Goal: Task Accomplishment & Management: Complete application form

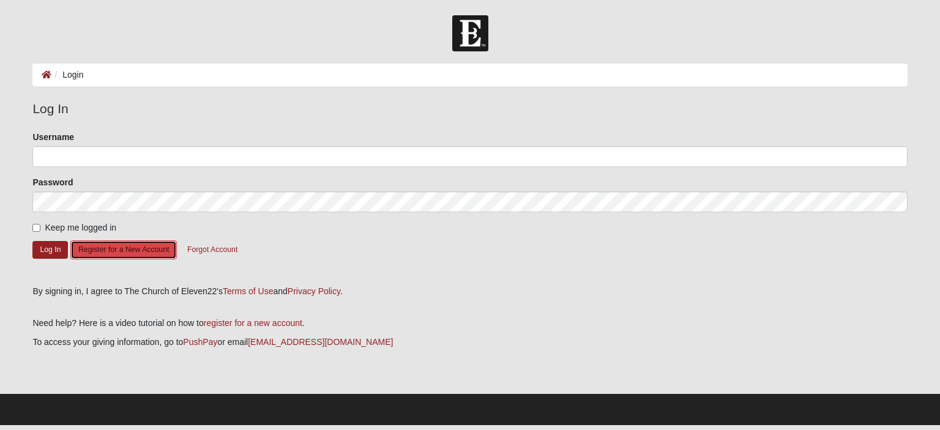
click at [116, 253] on button "Register for a New Account" at bounding box center [123, 250] width 107 height 19
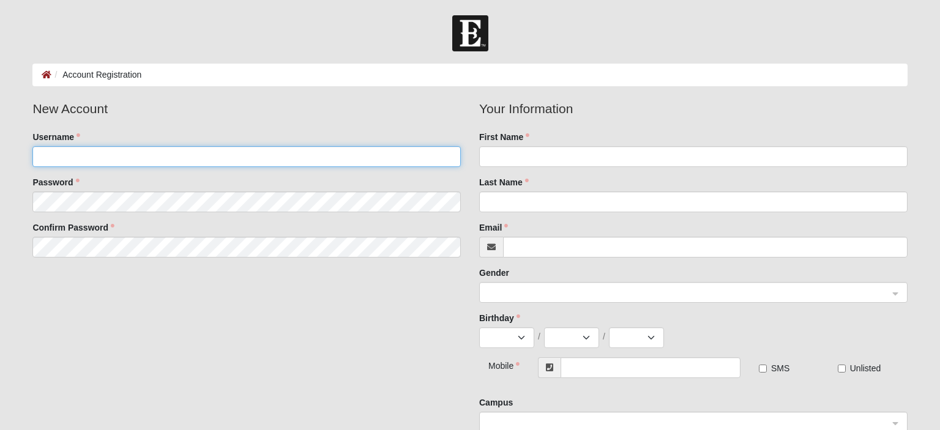
click at [132, 151] on input "Username" at bounding box center [246, 156] width 429 height 21
type input "SaraB"
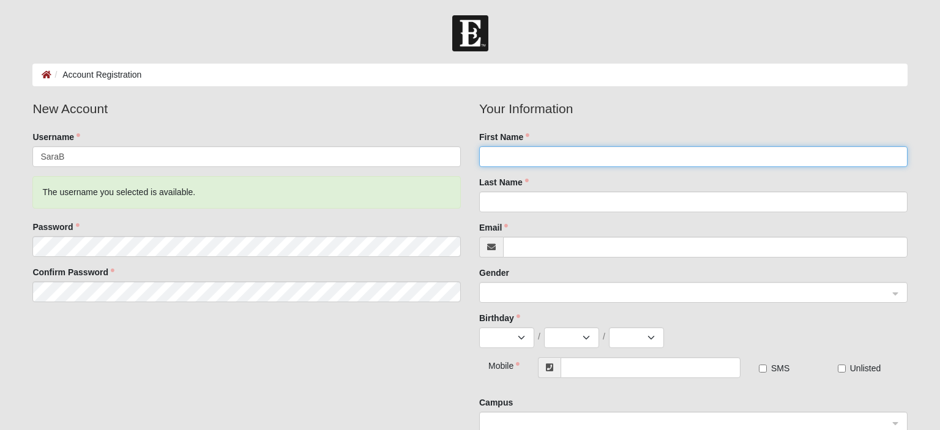
click at [545, 163] on input "First Name" at bounding box center [693, 156] width 429 height 21
type input "Sara"
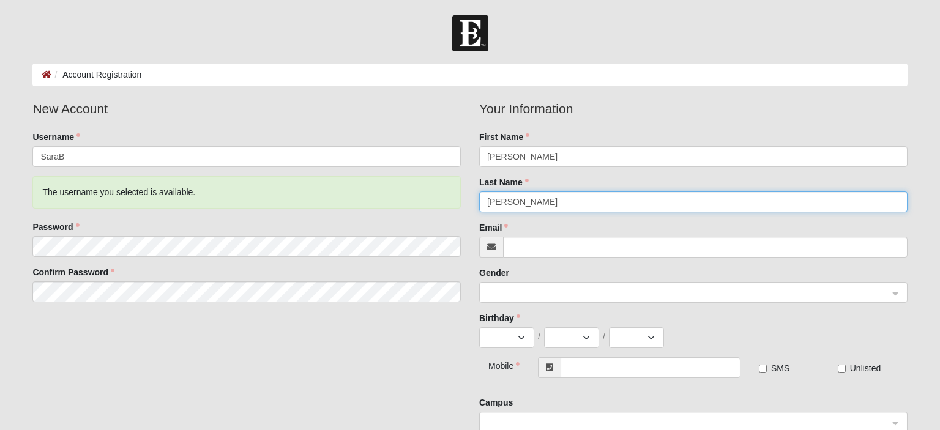
type input "[PERSON_NAME]"
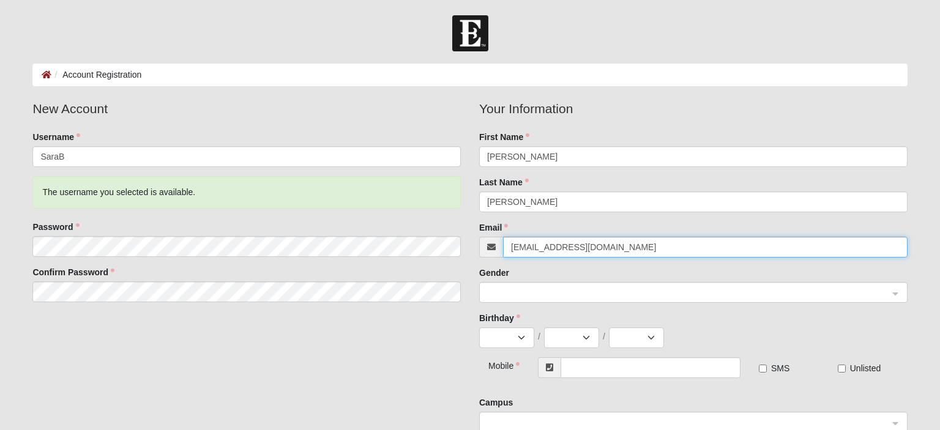
click at [503, 289] on span at bounding box center [688, 293] width 402 height 13
type input "[EMAIL_ADDRESS][DOMAIN_NAME]"
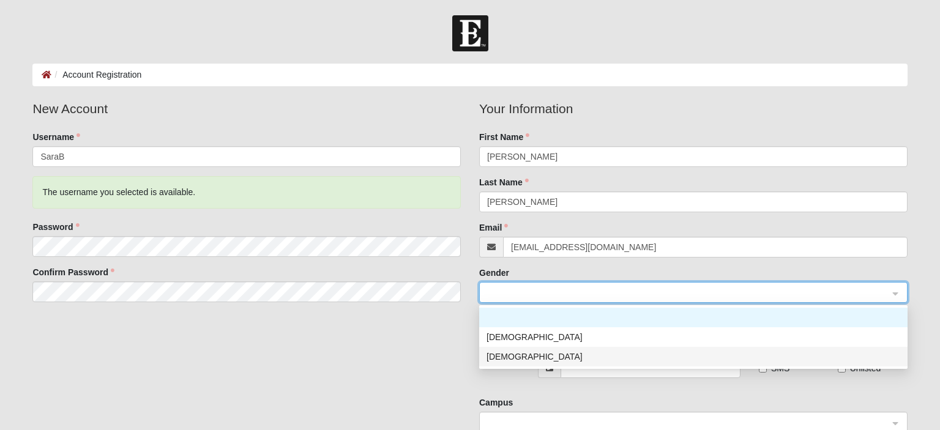
click at [504, 349] on div "[DEMOGRAPHIC_DATA]" at bounding box center [693, 357] width 429 height 20
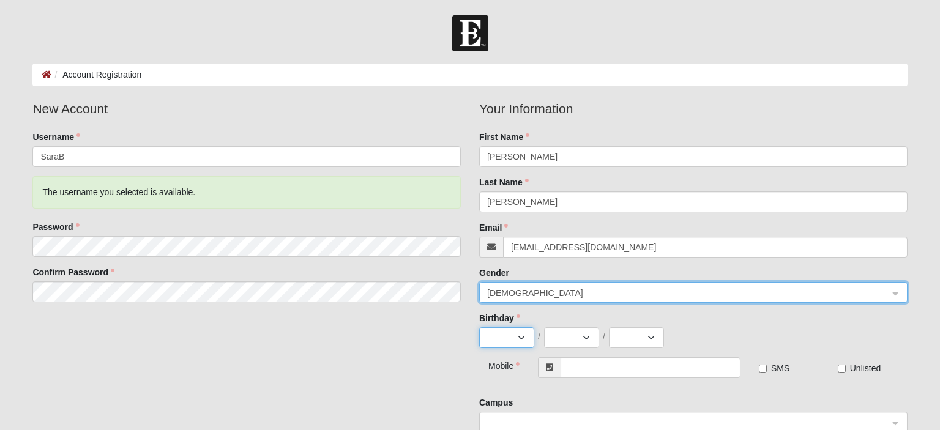
click at [479, 328] on select "Jan Feb Mar Apr May Jun Jul Aug Sep Oct Nov Dec" at bounding box center [506, 338] width 55 height 21
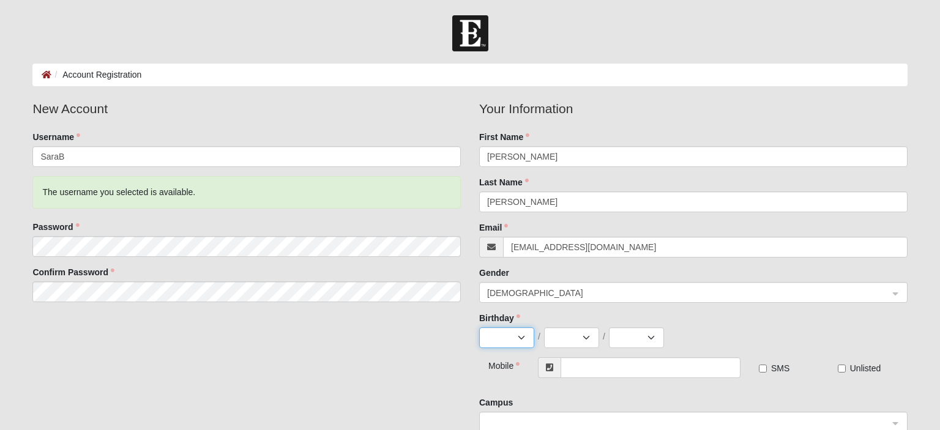
select select "7"
click option "[DATE]" at bounding box center [0, 0] width 0 height 0
click at [544, 328] on select "1 2 3 4 5 6 7 8 9 10 11 12 13 14 15 16 17 18 19 20 21 22 23 24 25 26 27 28 29 3…" at bounding box center [571, 338] width 55 height 21
select select "14"
click option "14" at bounding box center [0, 0] width 0 height 0
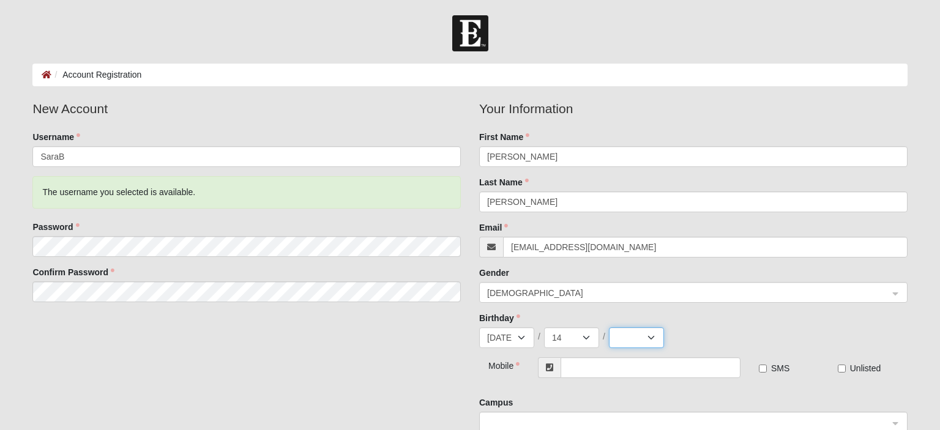
click at [609, 328] on select "2025 2024 2023 2022 2021 2020 2019 2018 2017 2016 2015 2014 2013 2012 2011 2010…" at bounding box center [636, 338] width 55 height 21
select select "1988"
click option "1988" at bounding box center [0, 0] width 0 height 0
click at [577, 363] on input "text" at bounding box center [651, 368] width 180 height 21
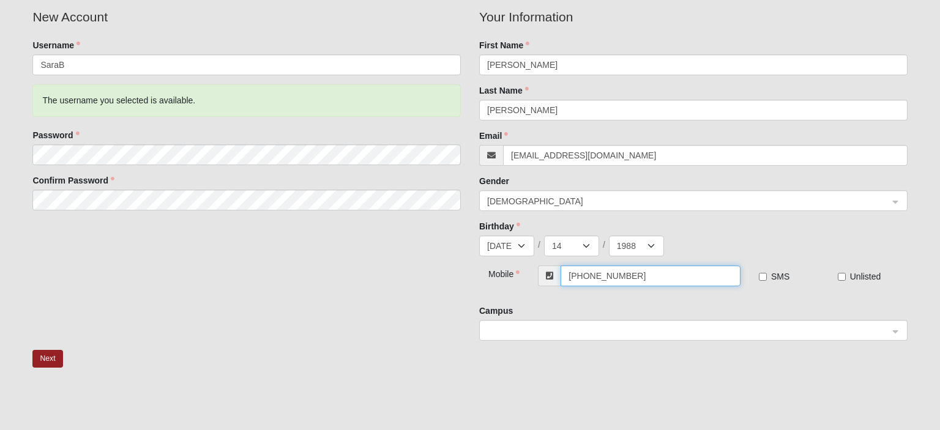
scroll to position [129, 0]
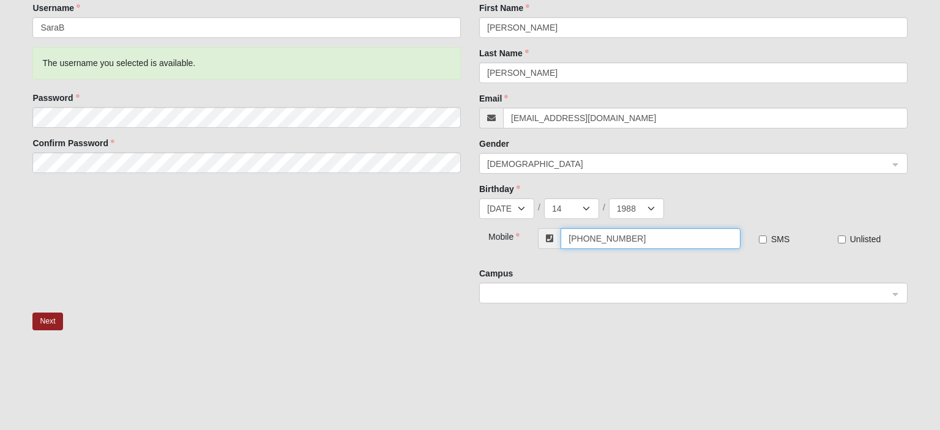
click at [495, 293] on span at bounding box center [688, 293] width 402 height 13
type input "[PHONE_NUMBER]"
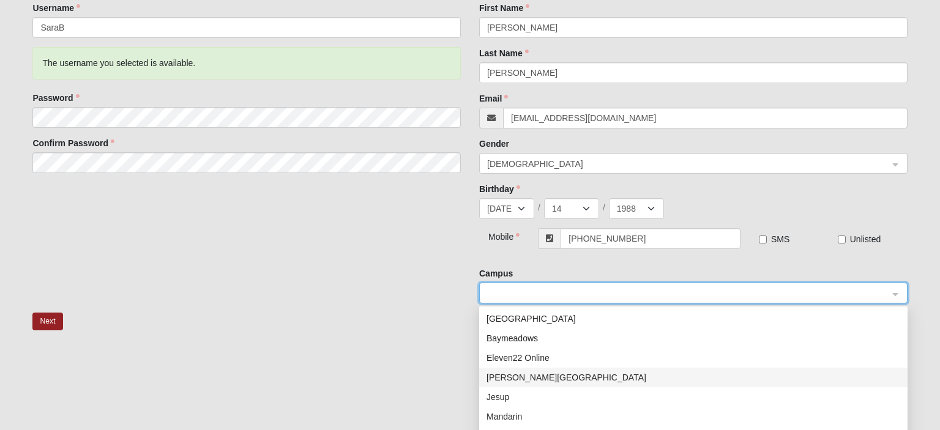
scroll to position [59, 0]
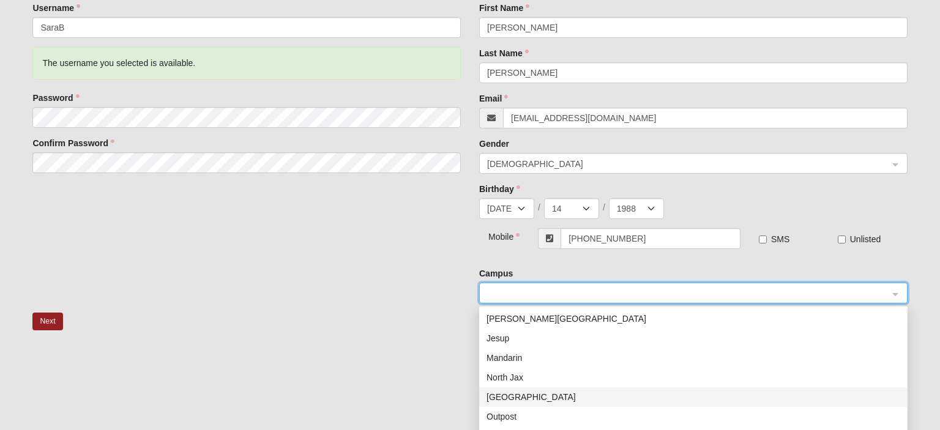
click at [533, 401] on div "[GEOGRAPHIC_DATA]" at bounding box center [694, 397] width 414 height 13
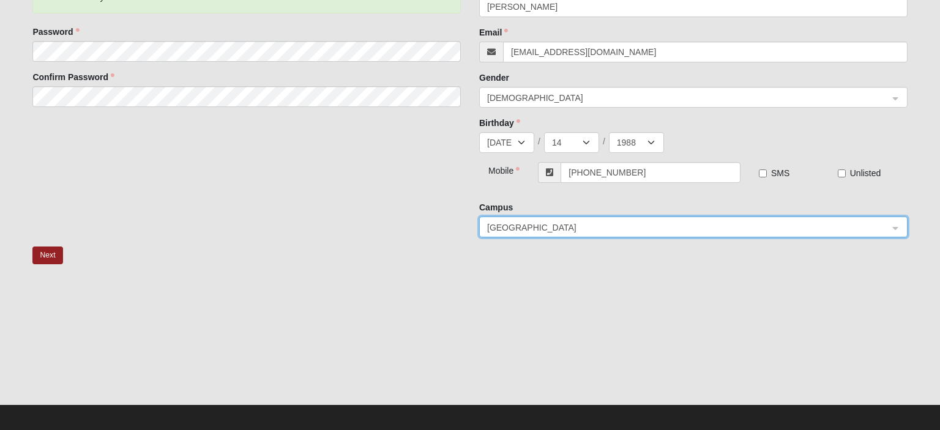
scroll to position [201, 0]
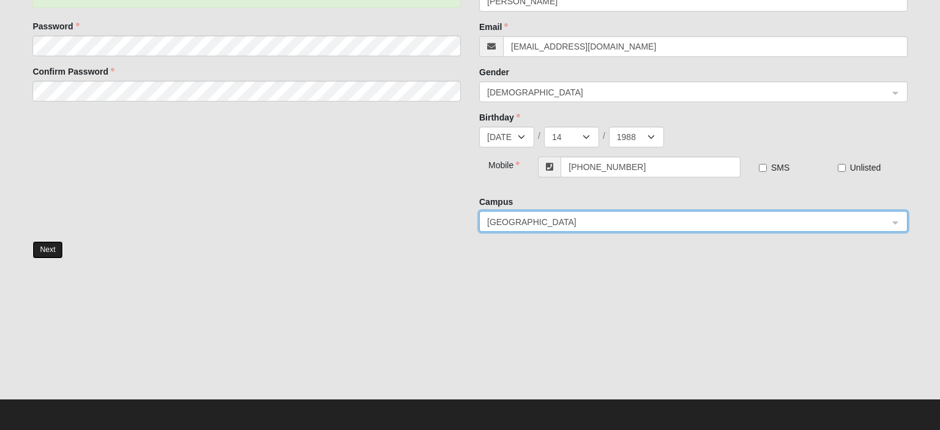
click at [46, 246] on button "Next" at bounding box center [47, 250] width 30 height 18
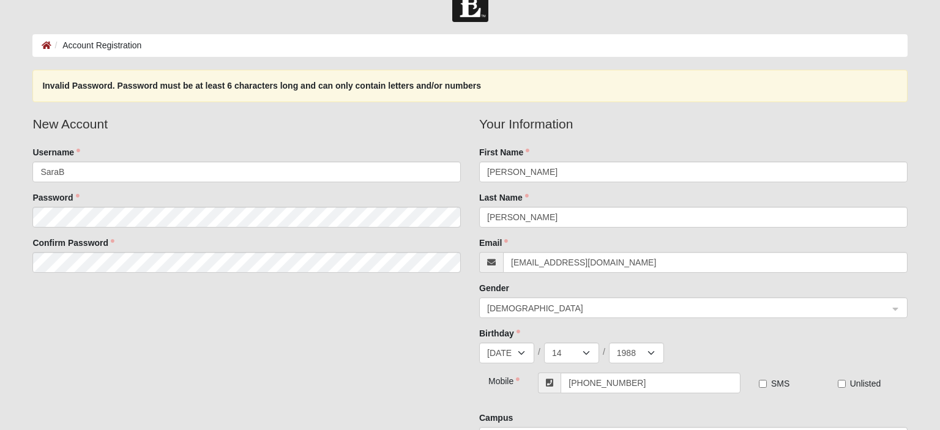
scroll to position [7, 0]
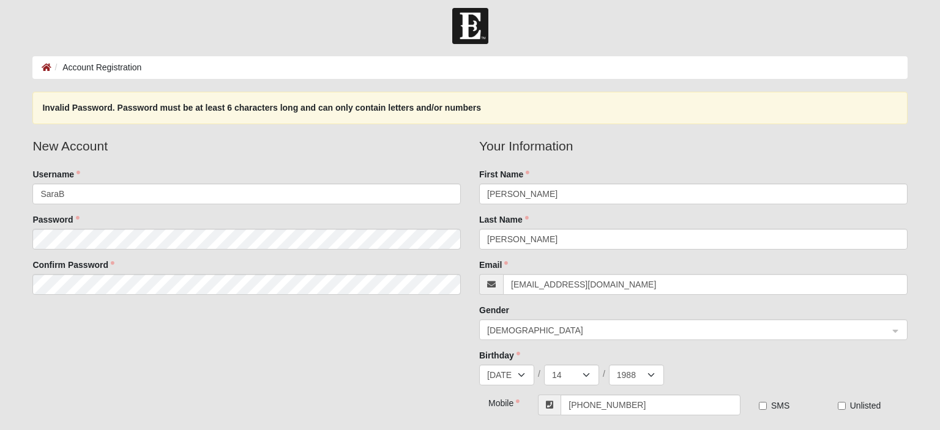
click at [206, 343] on div "New Account Username SaraB Password Confirm Password Your Information First Nam…" at bounding box center [469, 308] width 893 height 343
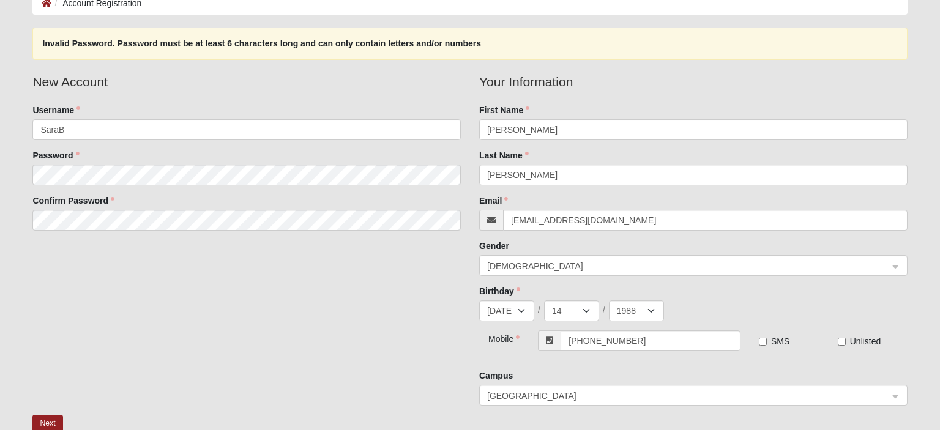
scroll to position [245, 0]
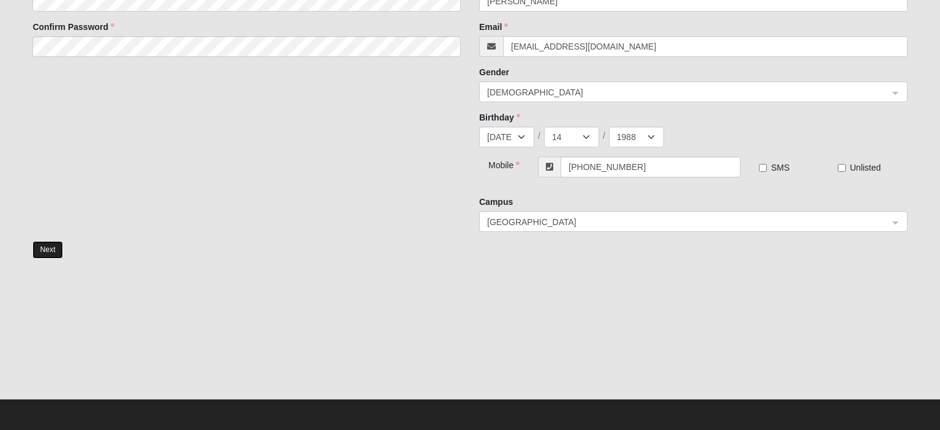
click at [38, 247] on button "Next" at bounding box center [47, 250] width 30 height 18
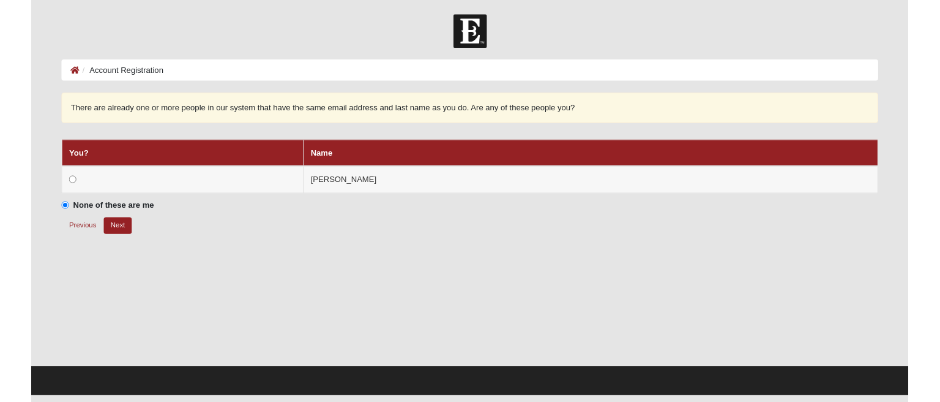
scroll to position [0, 0]
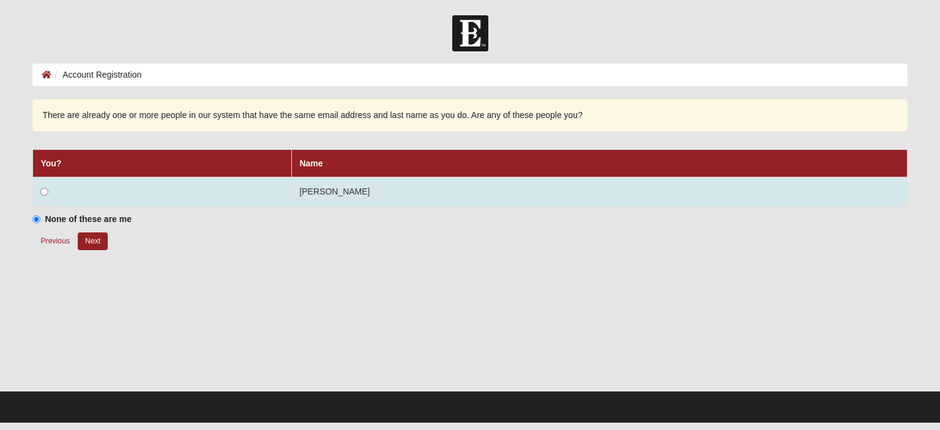
click at [127, 193] on td at bounding box center [162, 192] width 259 height 29
click at [43, 192] on input "radio" at bounding box center [44, 192] width 8 height 8
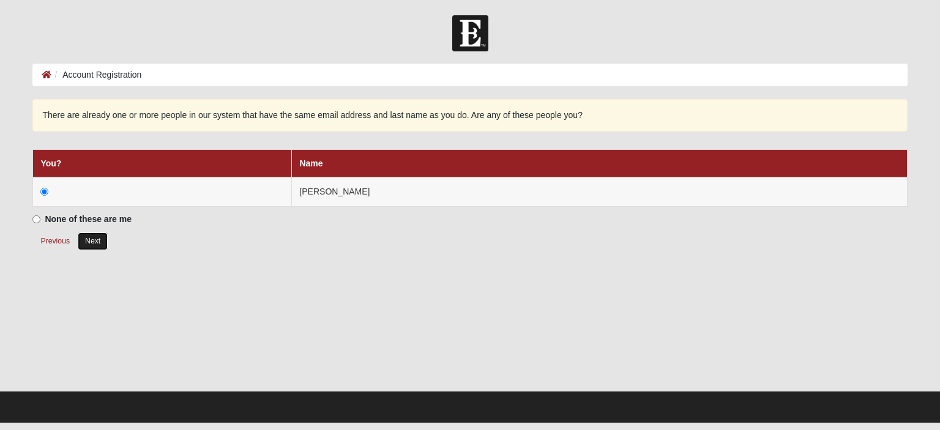
click at [97, 240] on button "Next" at bounding box center [93, 242] width 30 height 18
radio input "true"
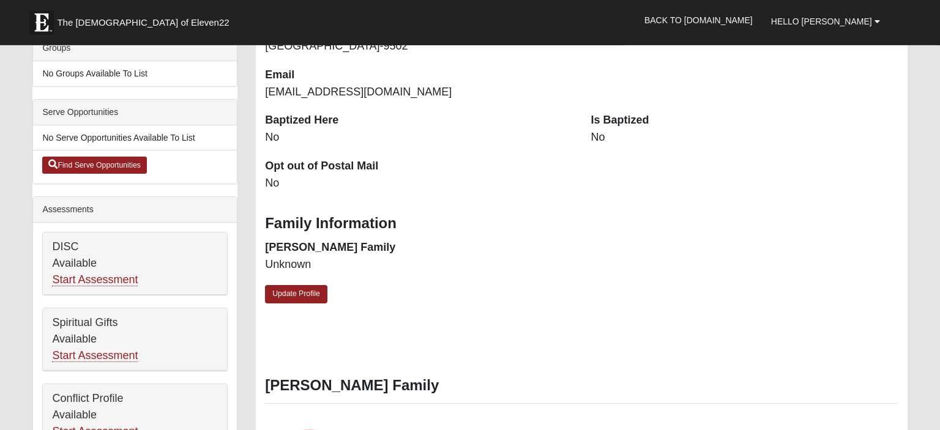
scroll to position [323, 0]
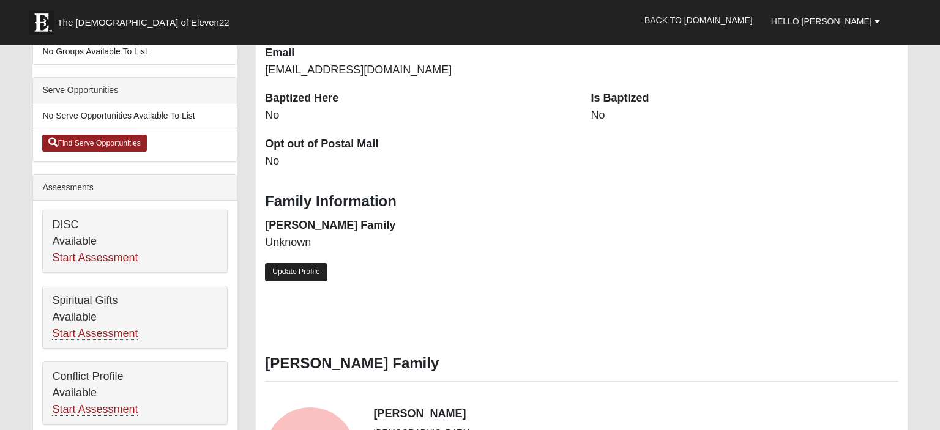
click at [285, 271] on link "Update Profile" at bounding box center [296, 272] width 62 height 18
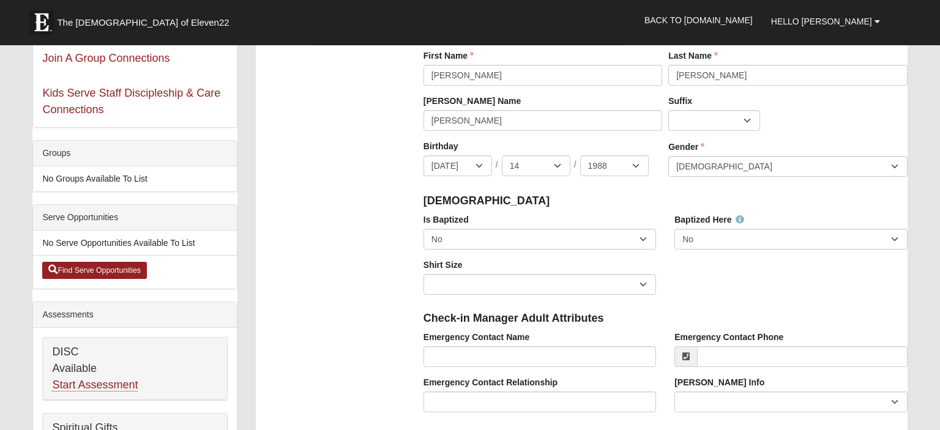
scroll to position [193, 0]
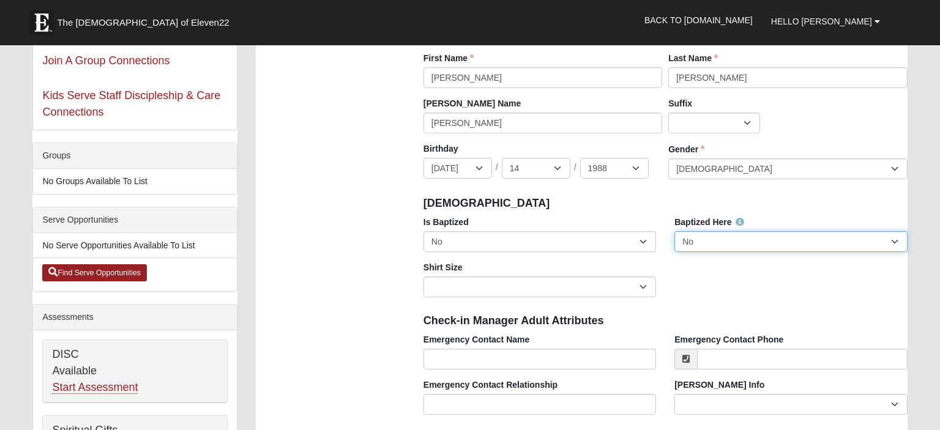
click at [675, 231] on select "No Yes" at bounding box center [791, 241] width 233 height 21
click at [571, 230] on div "Is Baptized No Yes" at bounding box center [540, 234] width 233 height 36
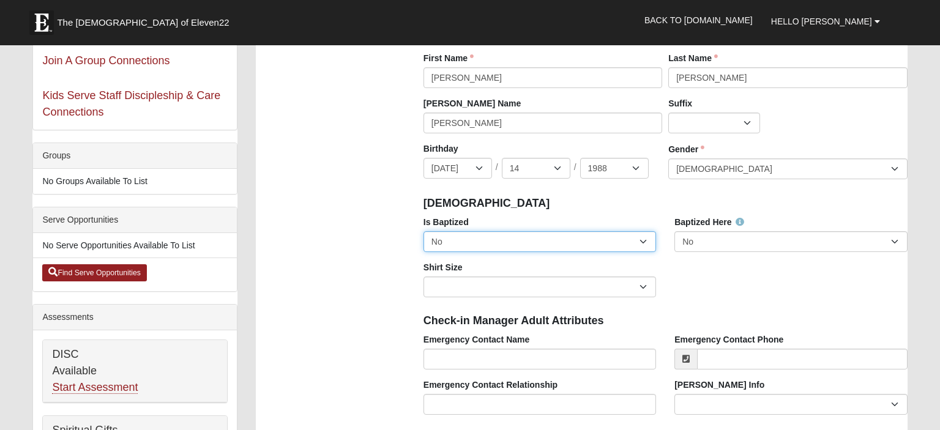
click at [424, 231] on select "No Yes" at bounding box center [540, 241] width 233 height 21
select select "True"
click option "Yes" at bounding box center [0, 0] width 0 height 0
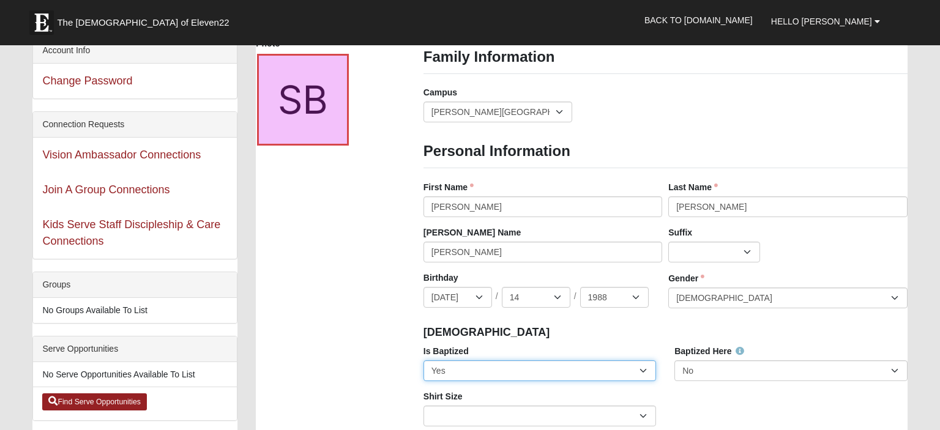
scroll to position [0, 0]
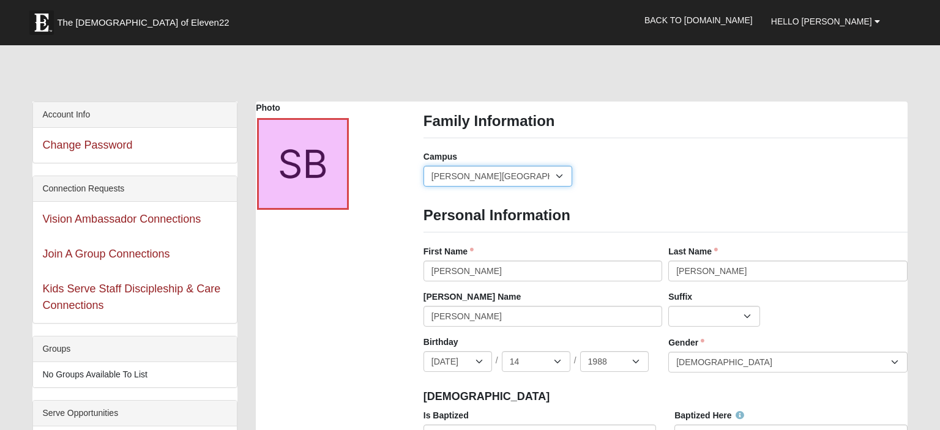
click at [424, 166] on select "Arlington Baymeadows Eleven22 Online Fleming Island Jesup Mandarin North Jax Or…" at bounding box center [498, 176] width 149 height 21
select select "13"
click option "[GEOGRAPHIC_DATA]" at bounding box center [0, 0] width 0 height 0
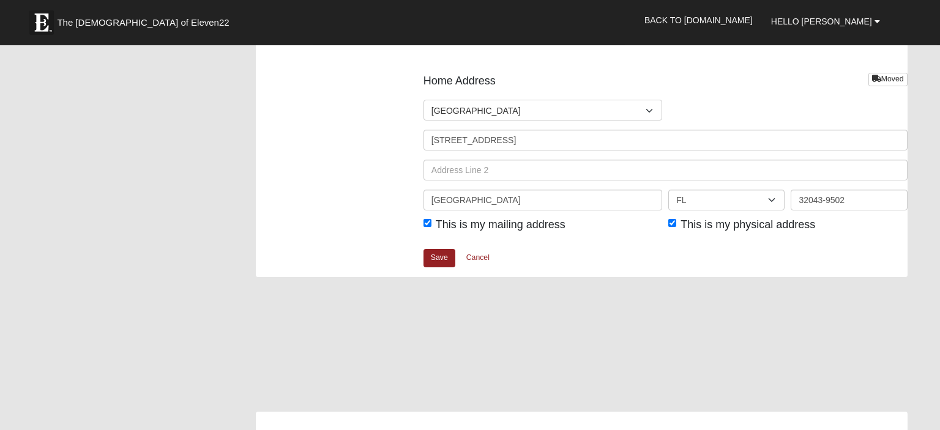
scroll to position [1551, 0]
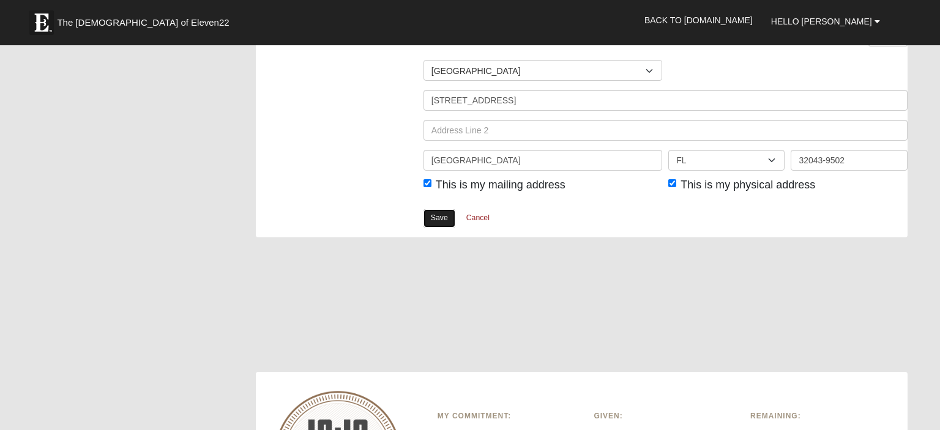
click at [441, 223] on link "Save" at bounding box center [440, 218] width 32 height 18
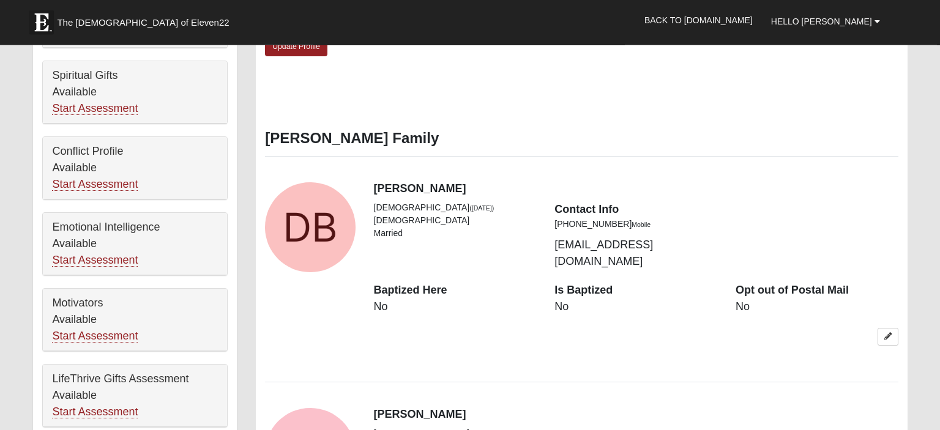
scroll to position [582, 0]
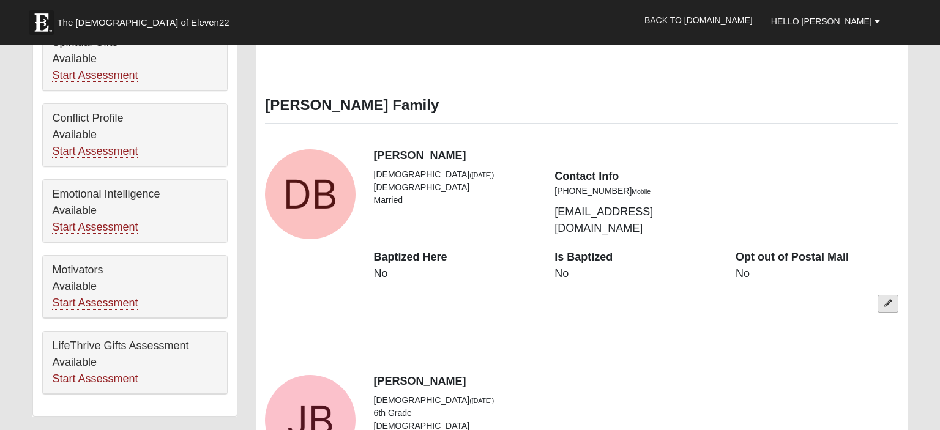
click at [890, 300] on icon at bounding box center [888, 303] width 7 height 7
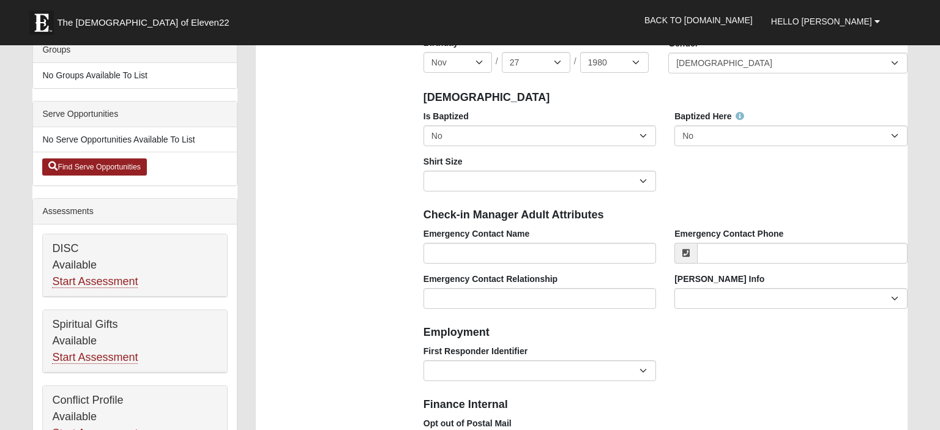
scroll to position [193, 0]
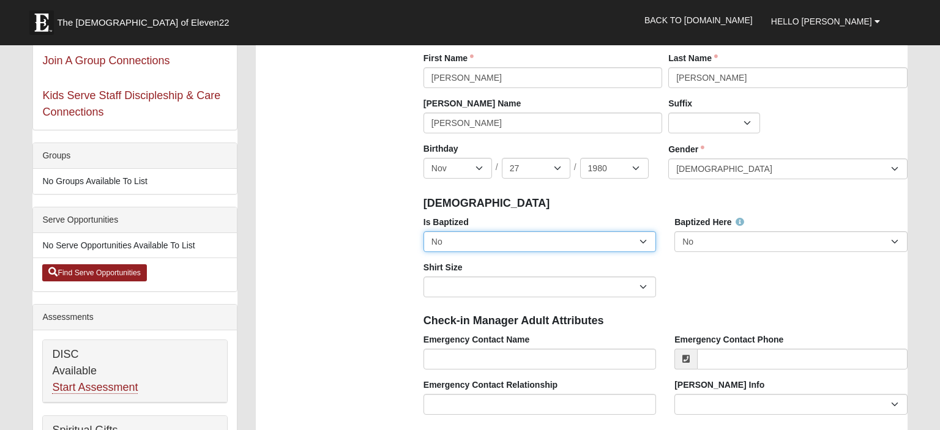
click at [424, 231] on select "No Yes" at bounding box center [540, 241] width 233 height 21
select select "True"
click option "Yes" at bounding box center [0, 0] width 0 height 0
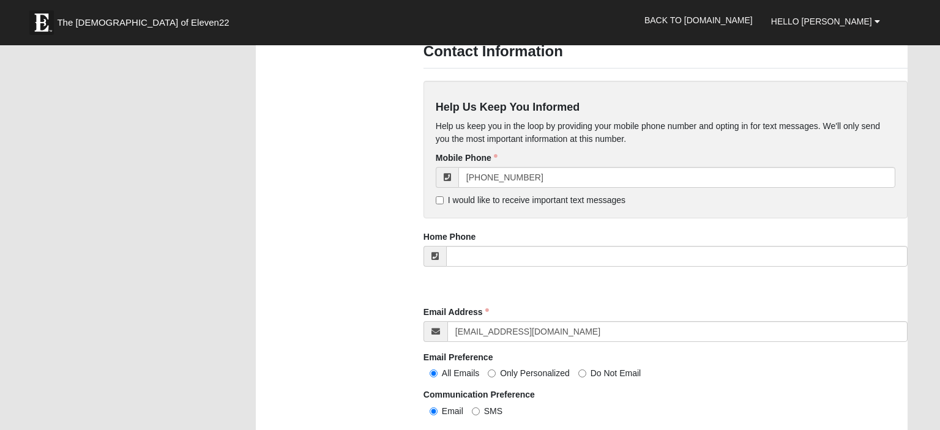
scroll to position [1293, 0]
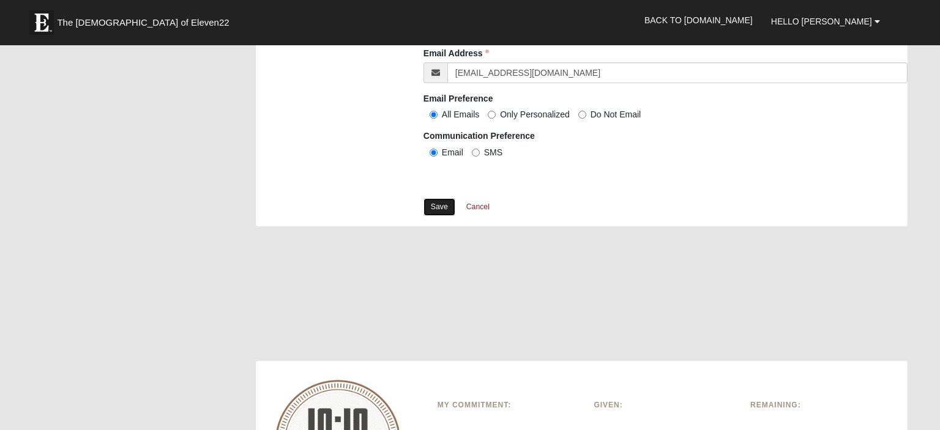
click at [445, 213] on link "Save" at bounding box center [440, 207] width 32 height 18
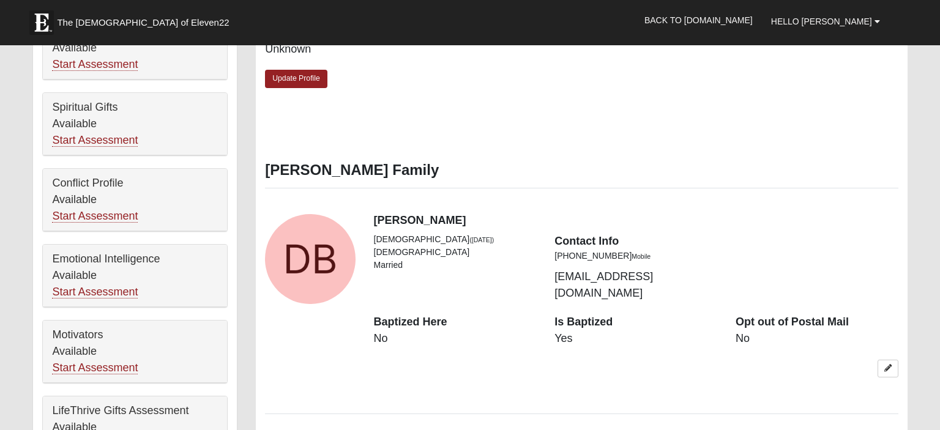
scroll to position [776, 0]
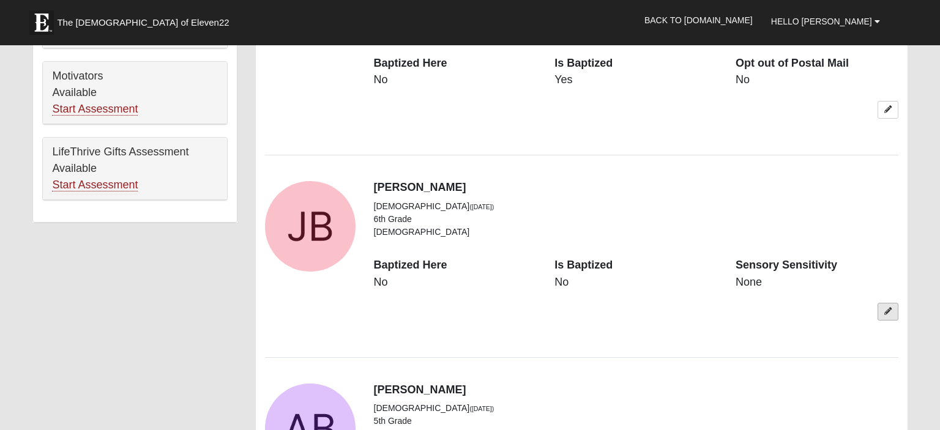
click at [883, 303] on link at bounding box center [888, 312] width 21 height 18
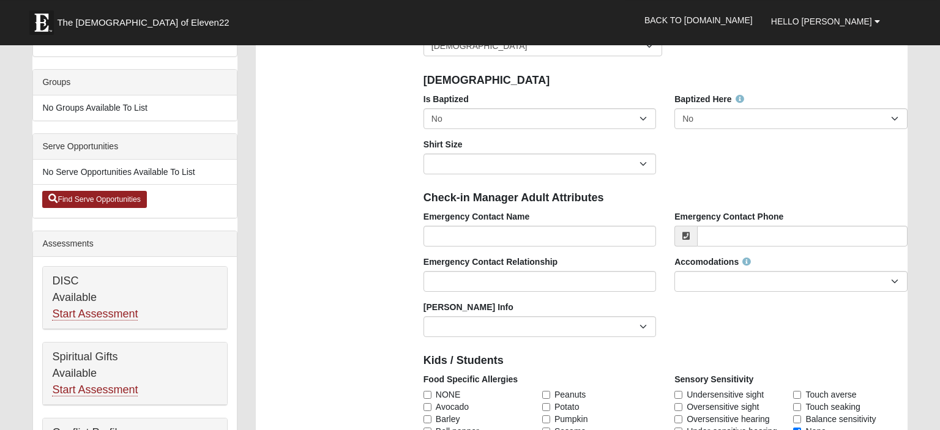
scroll to position [258, 0]
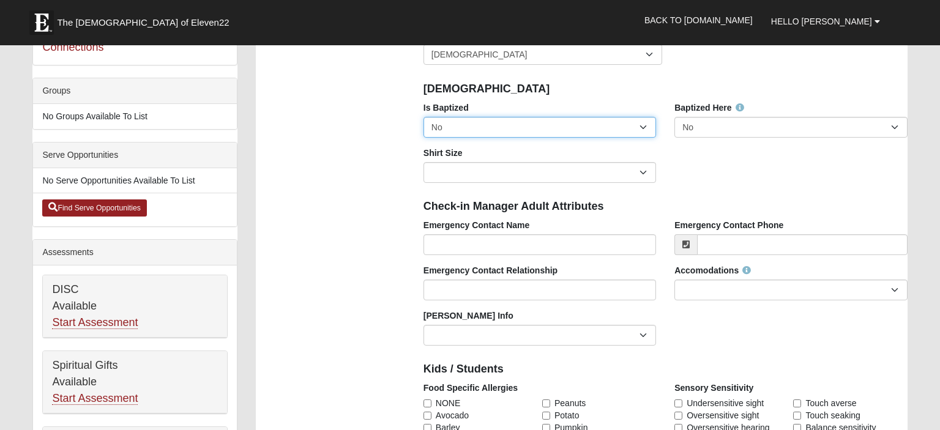
click at [424, 117] on select "No Yes" at bounding box center [540, 127] width 233 height 21
select select "True"
click option "Yes" at bounding box center [0, 0] width 0 height 0
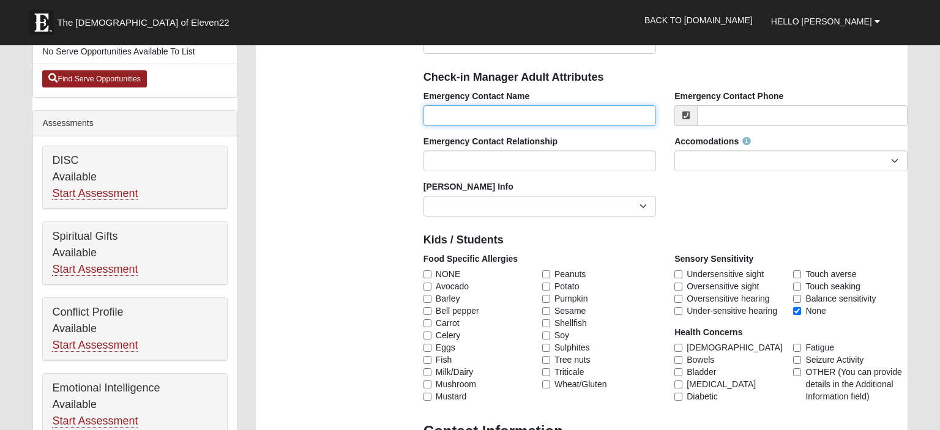
click at [508, 118] on input "Emergency Contact Name" at bounding box center [540, 115] width 233 height 21
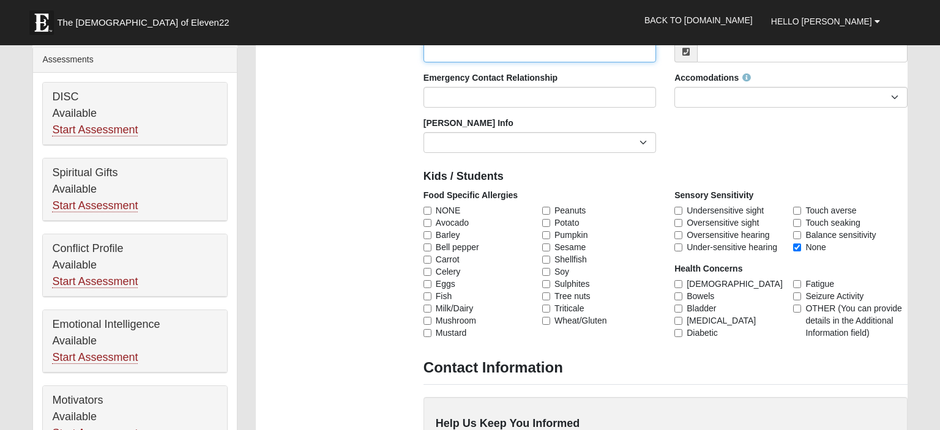
scroll to position [452, 0]
click at [797, 310] on input "OTHER (You can provide details in the Additional Information field)" at bounding box center [797, 308] width 8 height 8
checkbox input "true"
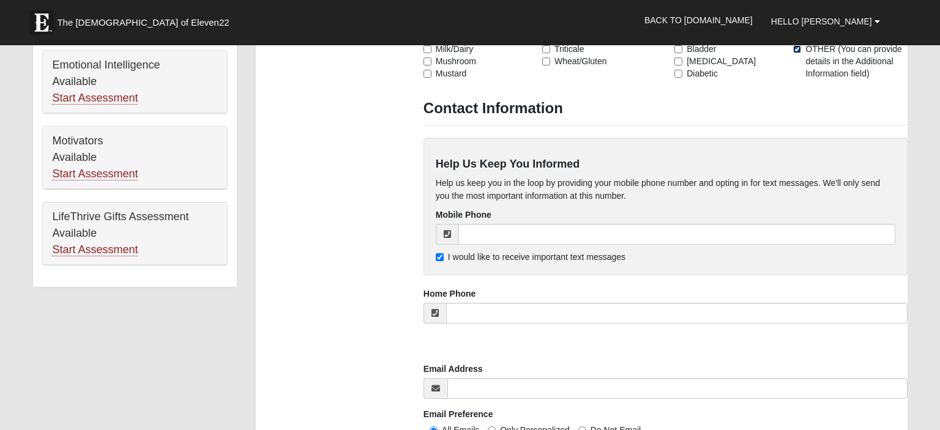
scroll to position [905, 0]
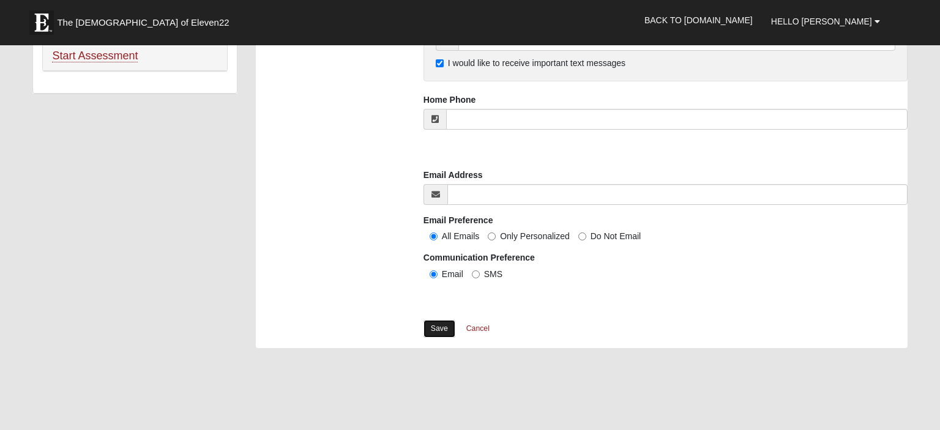
click at [443, 332] on link "Save" at bounding box center [440, 329] width 32 height 18
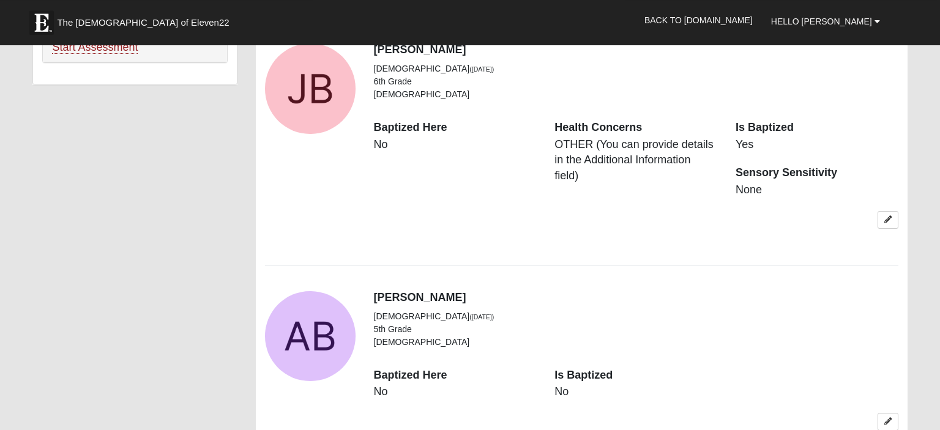
scroll to position [970, 0]
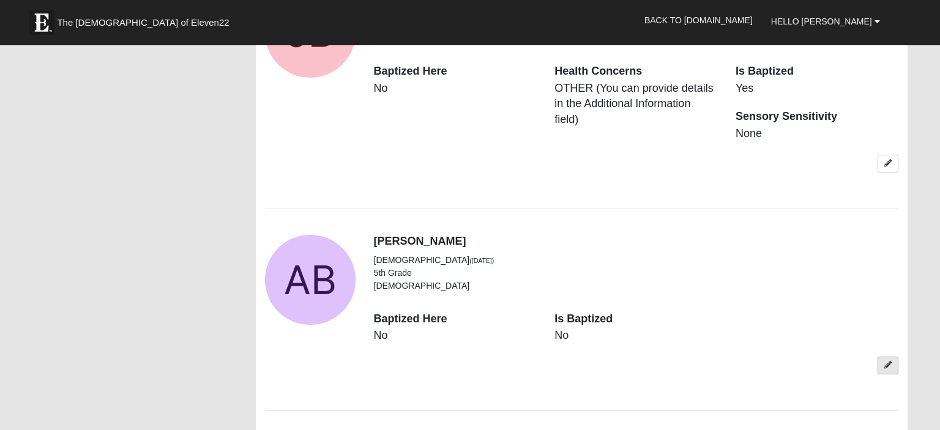
click at [893, 357] on link at bounding box center [888, 366] width 21 height 18
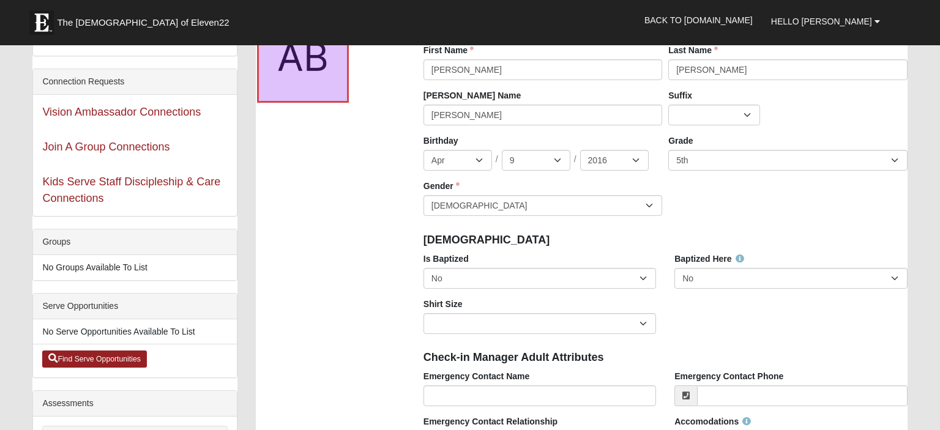
scroll to position [193, 0]
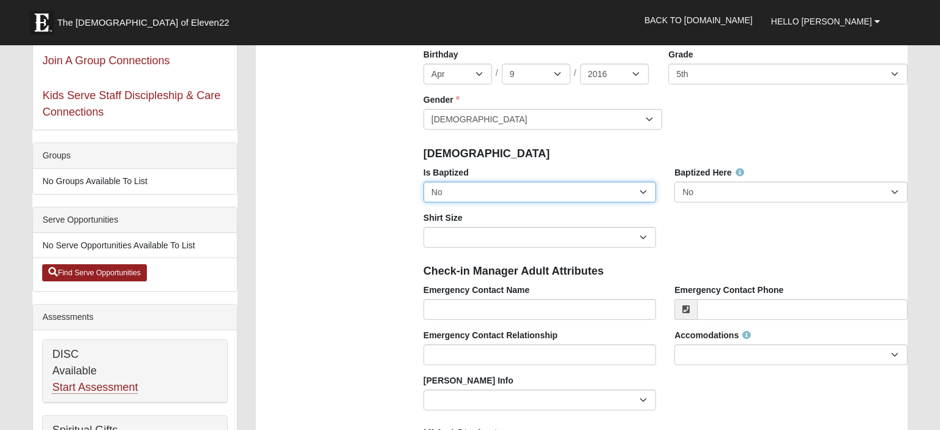
click at [424, 182] on select "No Yes" at bounding box center [540, 192] width 233 height 21
select select "True"
click option "Yes" at bounding box center [0, 0] width 0 height 0
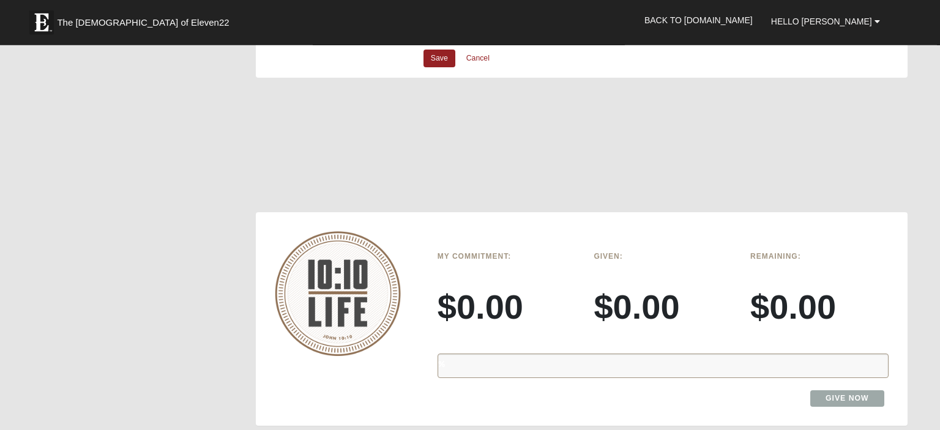
scroll to position [1163, 0]
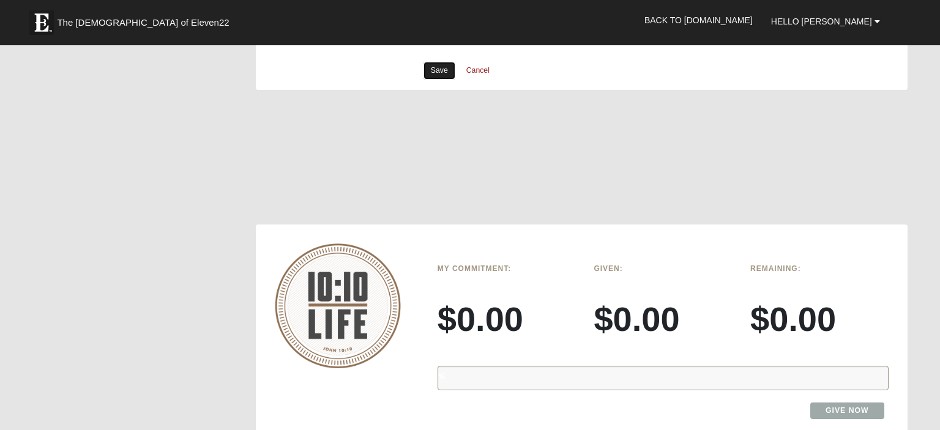
click at [441, 69] on link "Save" at bounding box center [440, 71] width 32 height 18
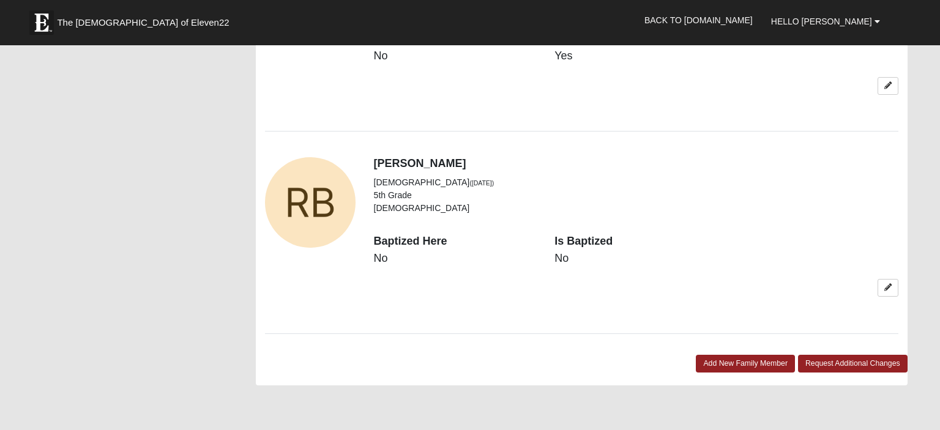
scroll to position [1293, 0]
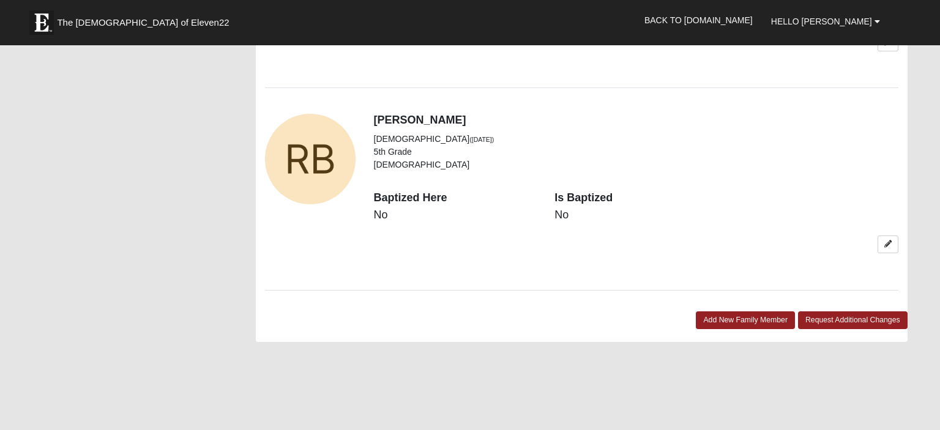
drag, startPoint x: 765, startPoint y: 304, endPoint x: 726, endPoint y: 211, distance: 100.7
click at [740, 204] on div "Baptized Here No Is Baptized No" at bounding box center [636, 212] width 543 height 45
click at [880, 236] on link at bounding box center [888, 245] width 21 height 18
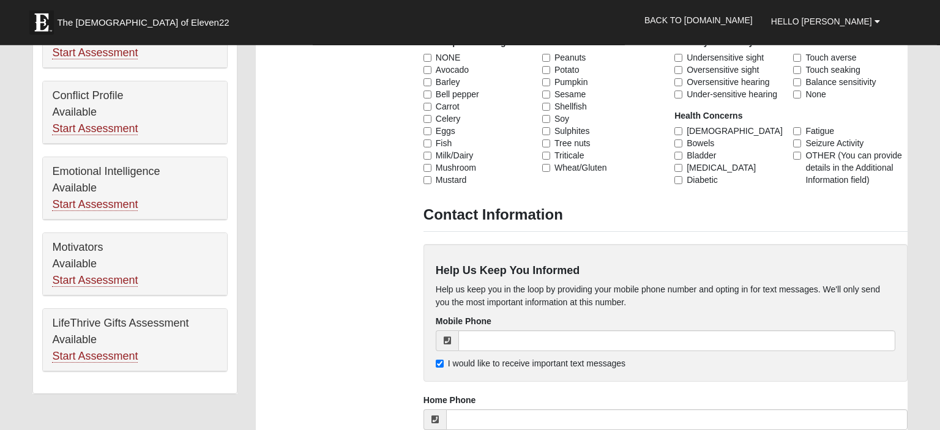
scroll to position [582, 0]
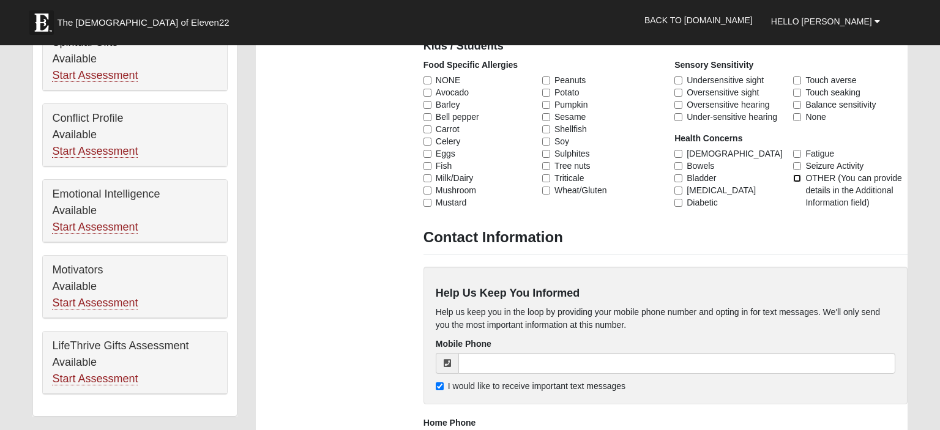
click at [801, 181] on input "OTHER (You can provide details in the Additional Information field)" at bounding box center [797, 178] width 8 height 8
checkbox input "true"
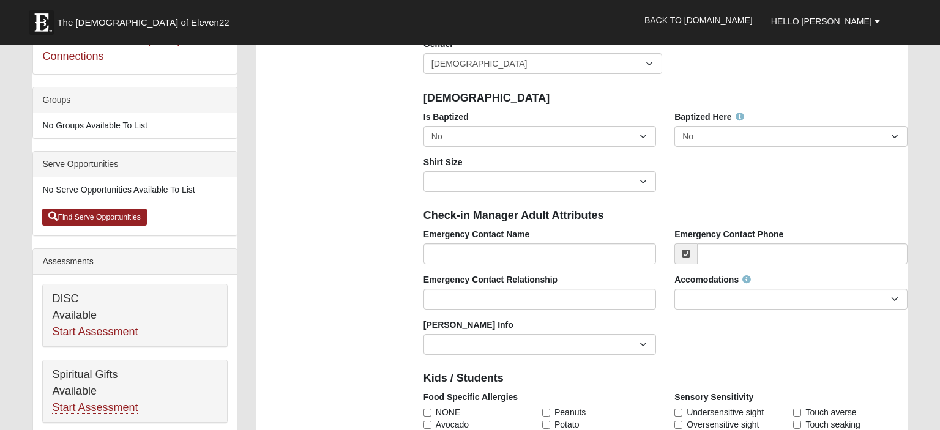
scroll to position [129, 0]
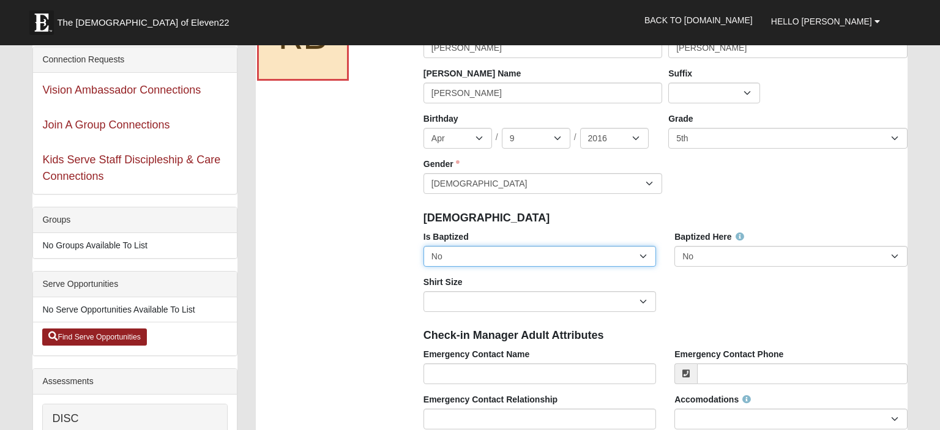
click at [424, 246] on select "No Yes" at bounding box center [540, 256] width 233 height 21
select select "True"
click option "Yes" at bounding box center [0, 0] width 0 height 0
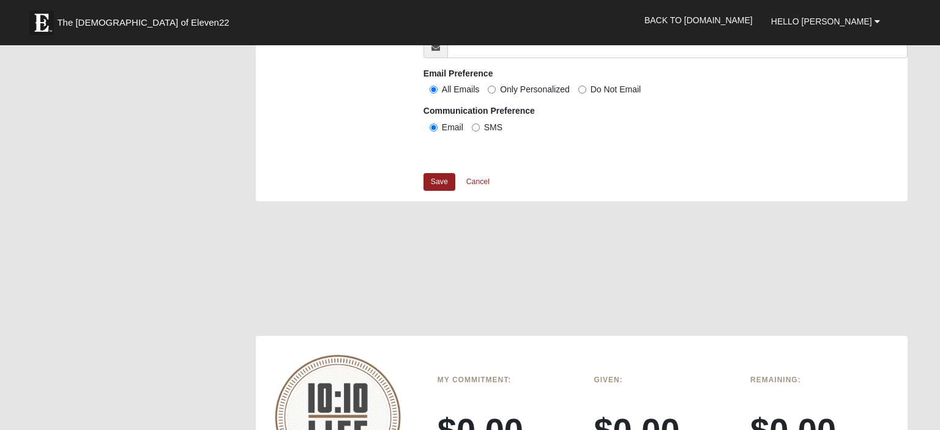
scroll to position [1034, 0]
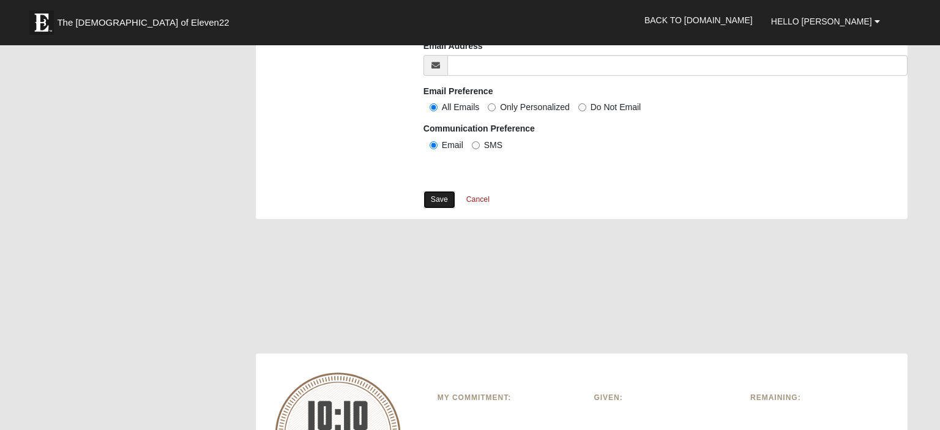
click at [438, 201] on link "Save" at bounding box center [440, 200] width 32 height 18
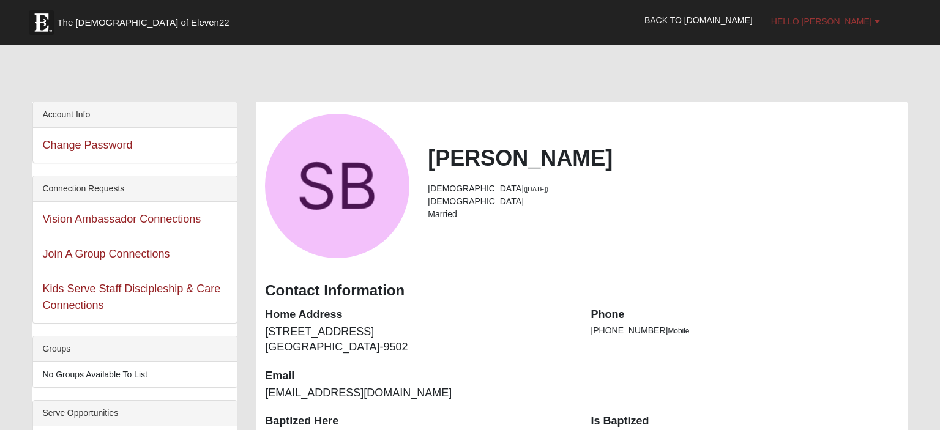
click at [862, 17] on span "Hello [PERSON_NAME]" at bounding box center [821, 22] width 101 height 10
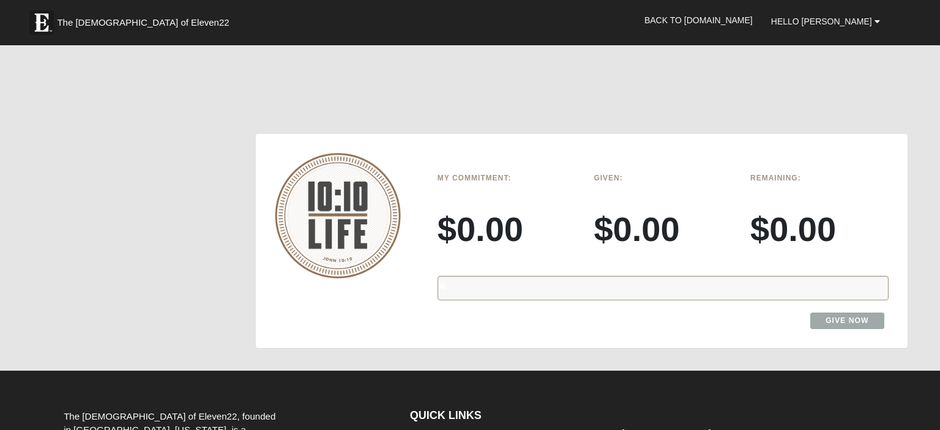
scroll to position [1771, 0]
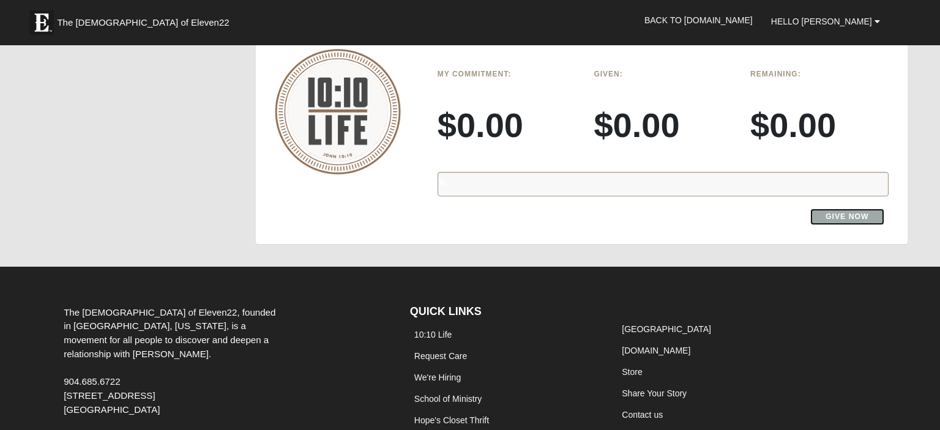
click at [858, 209] on link "Give Now" at bounding box center [848, 217] width 74 height 17
